Goal: Navigation & Orientation: Go to known website

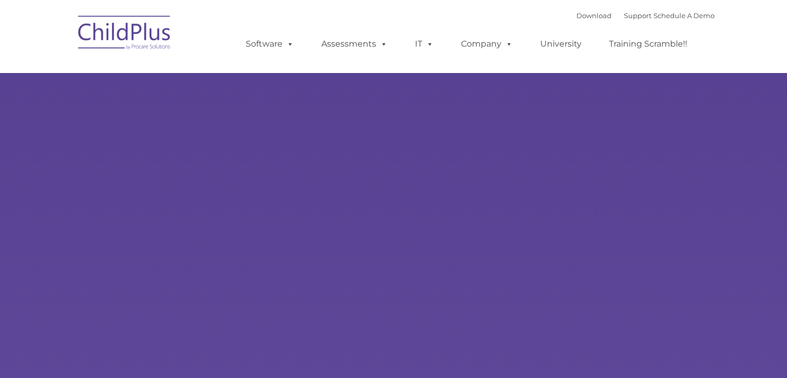
select select "MEDIUM"
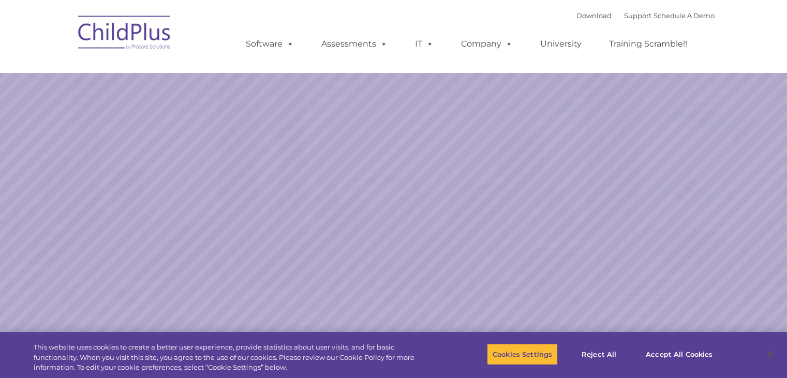
select select "MEDIUM"
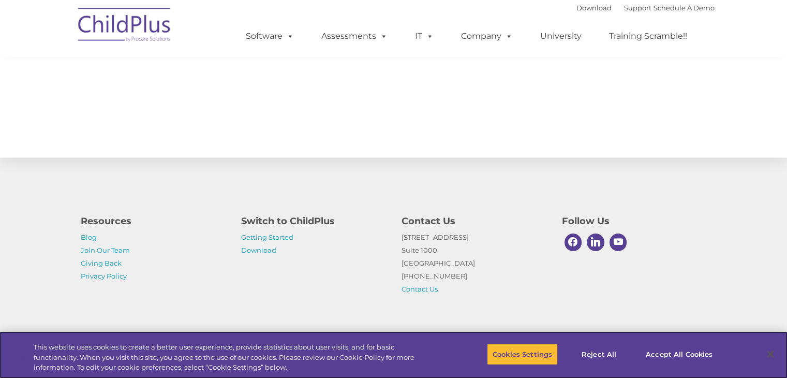
scroll to position [1146, 0]
